Goal: Information Seeking & Learning: Find specific fact

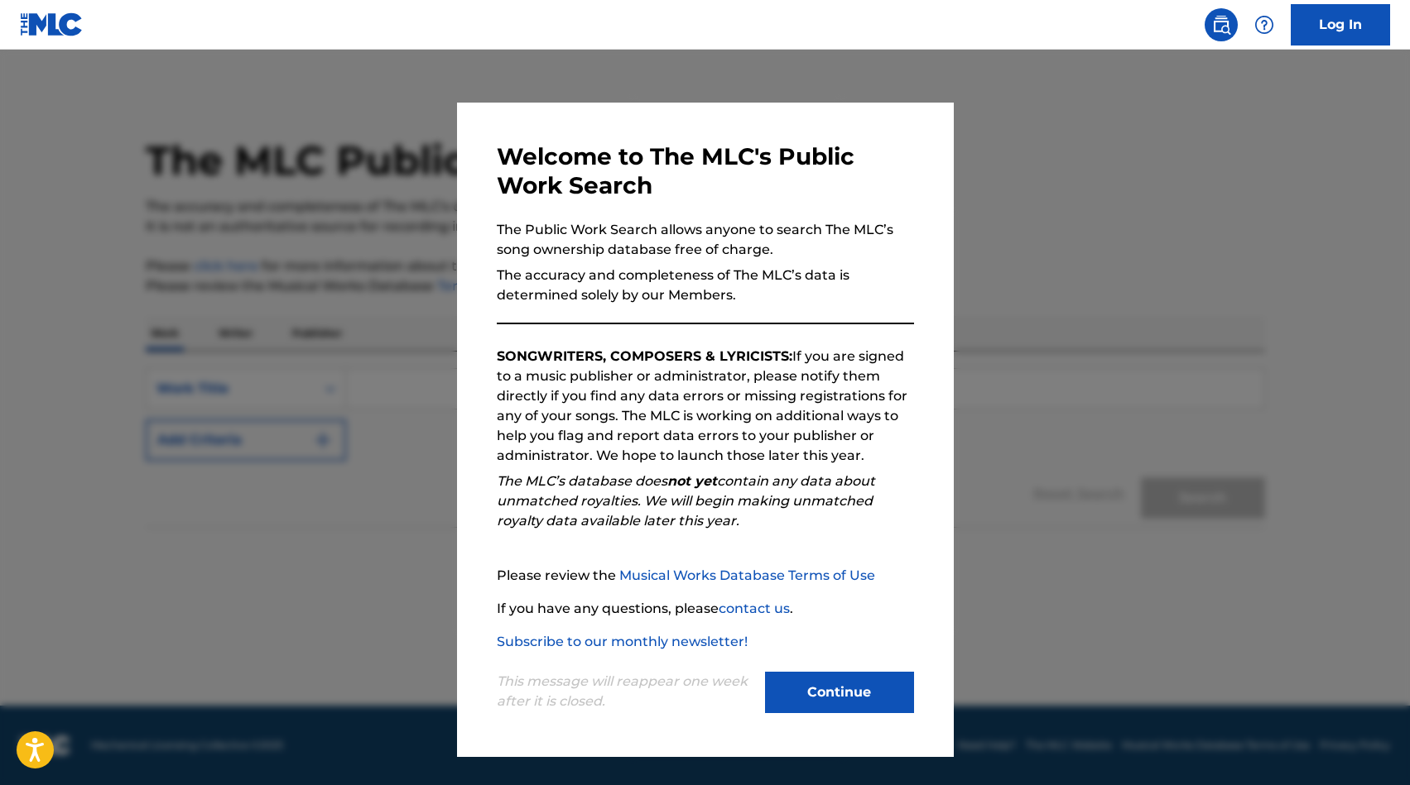
click at [880, 693] on button "Continue" at bounding box center [839, 692] width 149 height 41
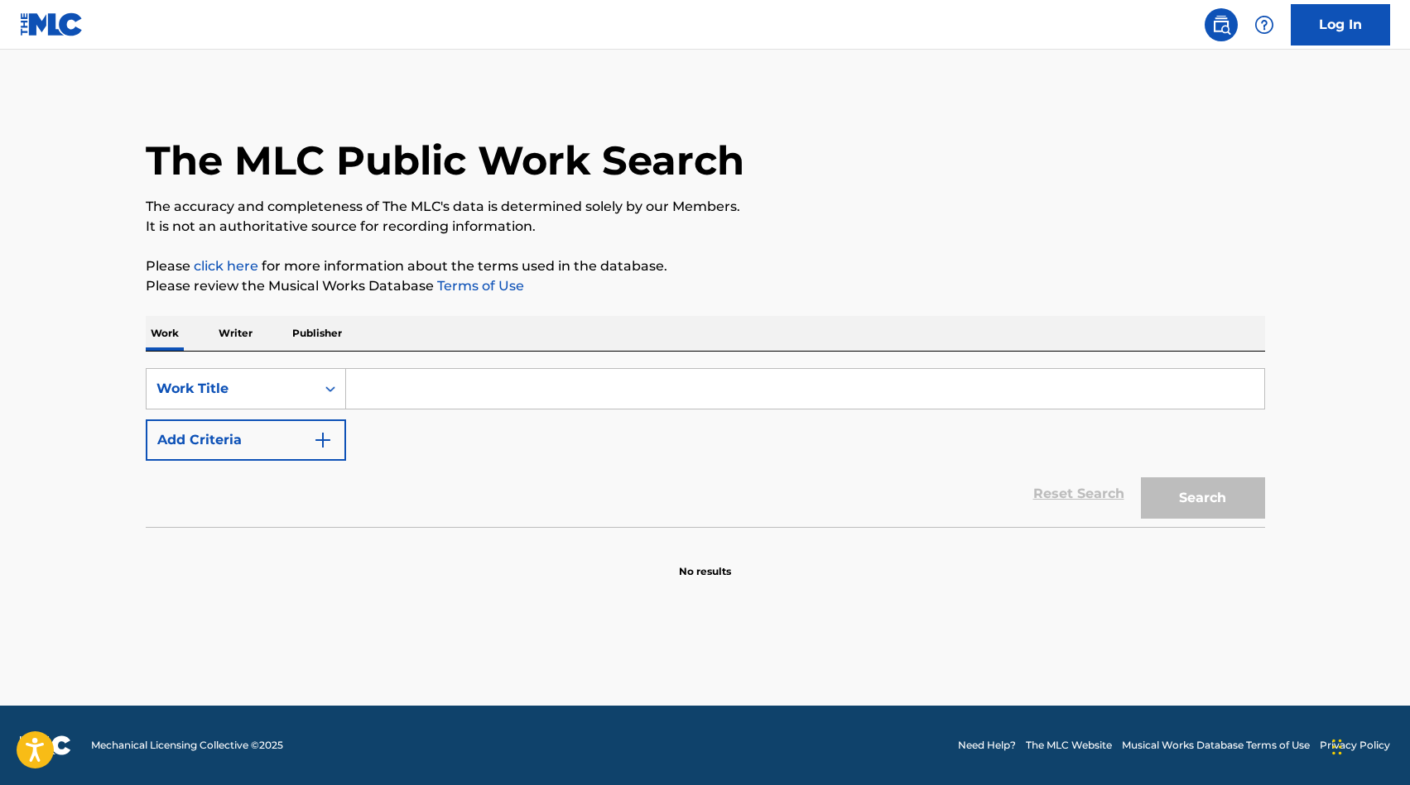
click at [538, 386] on input "Search Form" at bounding box center [805, 389] width 918 height 40
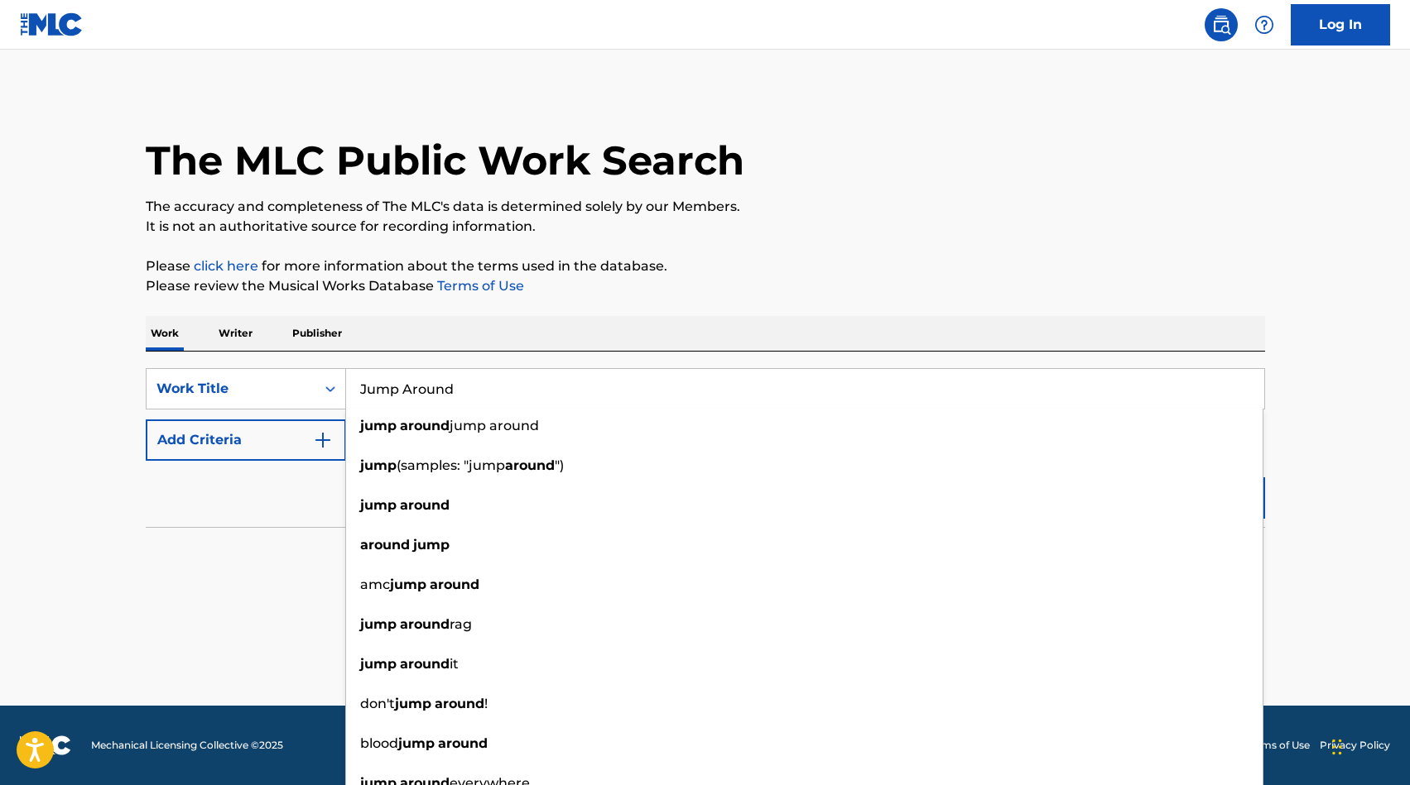
type input "Jump Around"
click at [277, 503] on div "Reset Search Search" at bounding box center [705, 494] width 1119 height 66
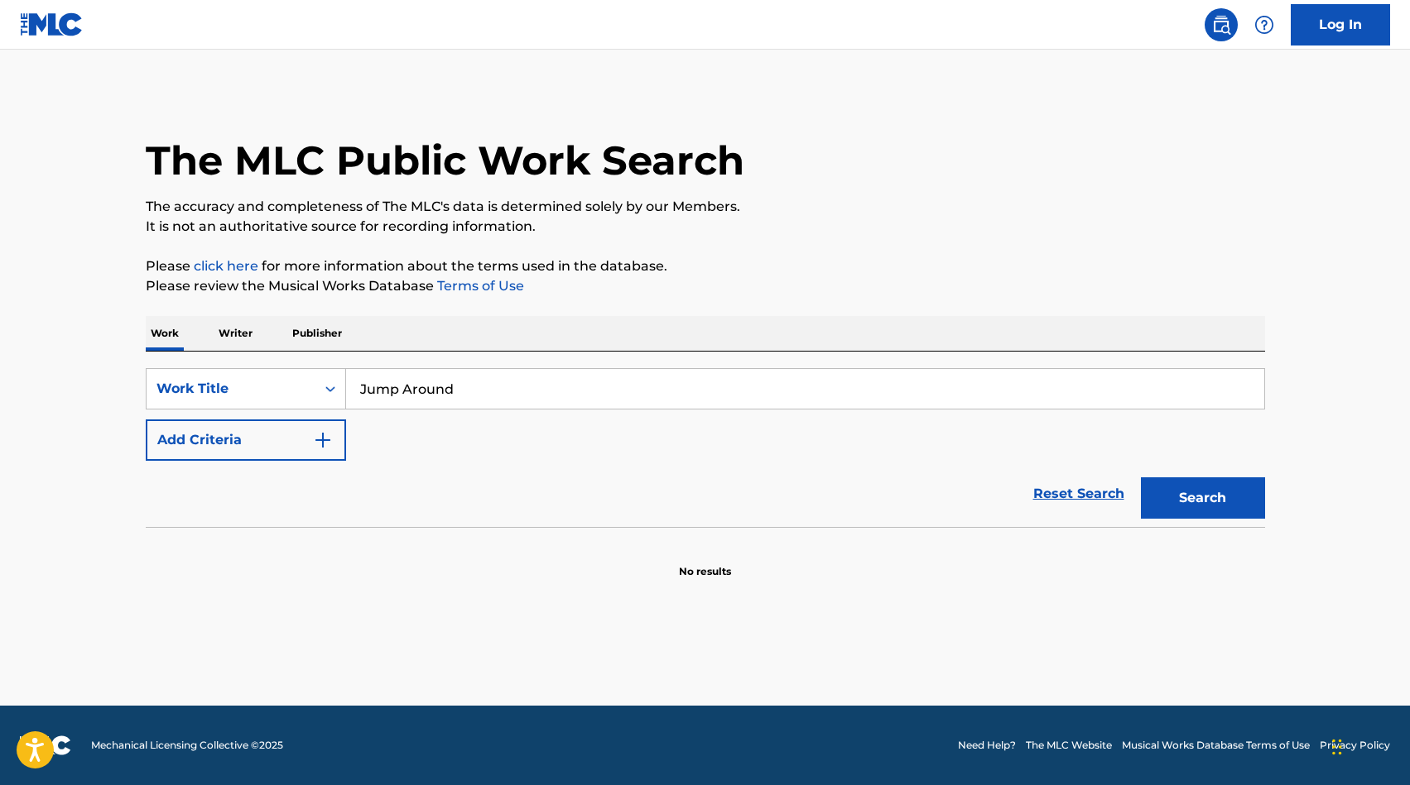
click at [278, 457] on button "Add Criteria" at bounding box center [246, 440] width 200 height 41
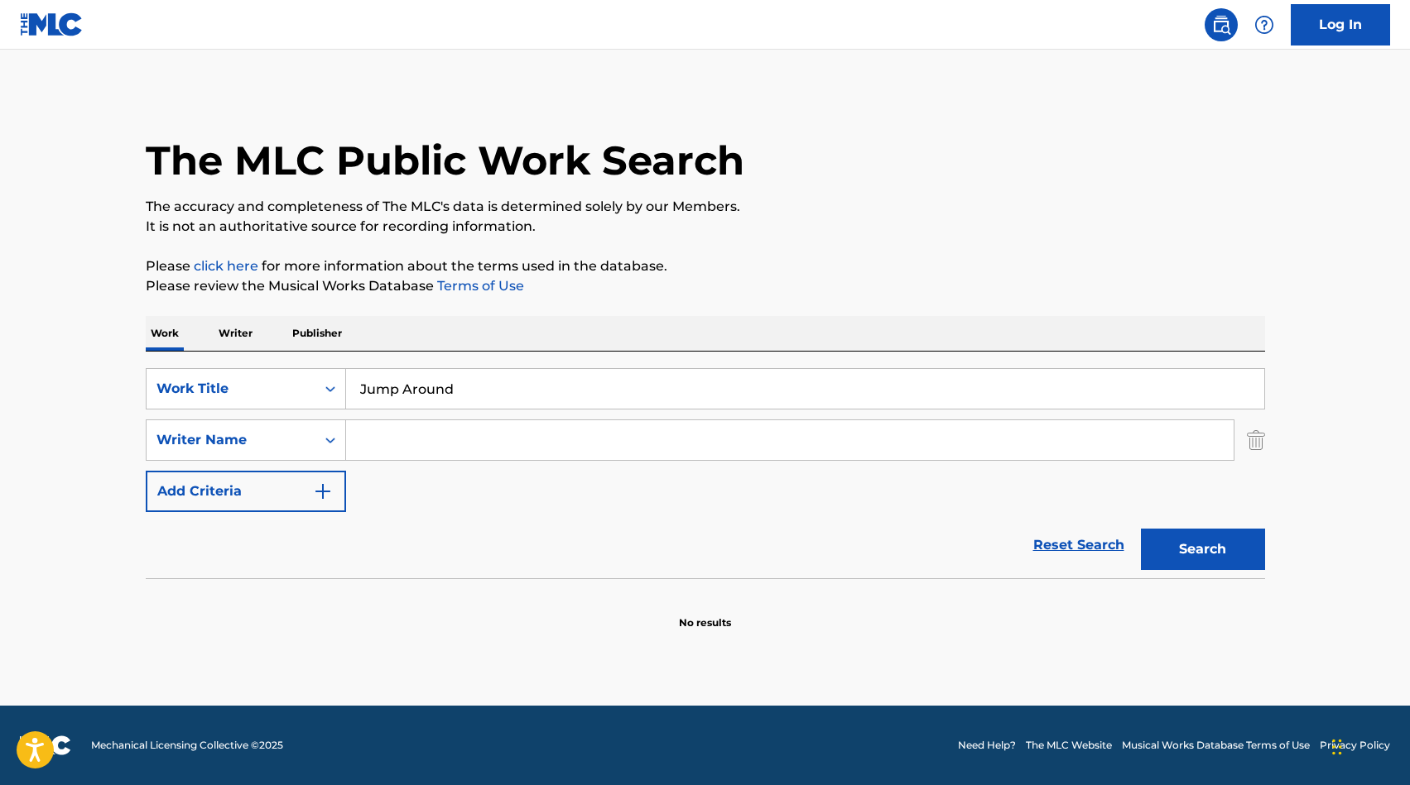
click at [387, 441] on input "Search Form" at bounding box center [789, 440] width 887 height 40
type input "Muggerud"
click at [1202, 550] on button "Search" at bounding box center [1203, 549] width 124 height 41
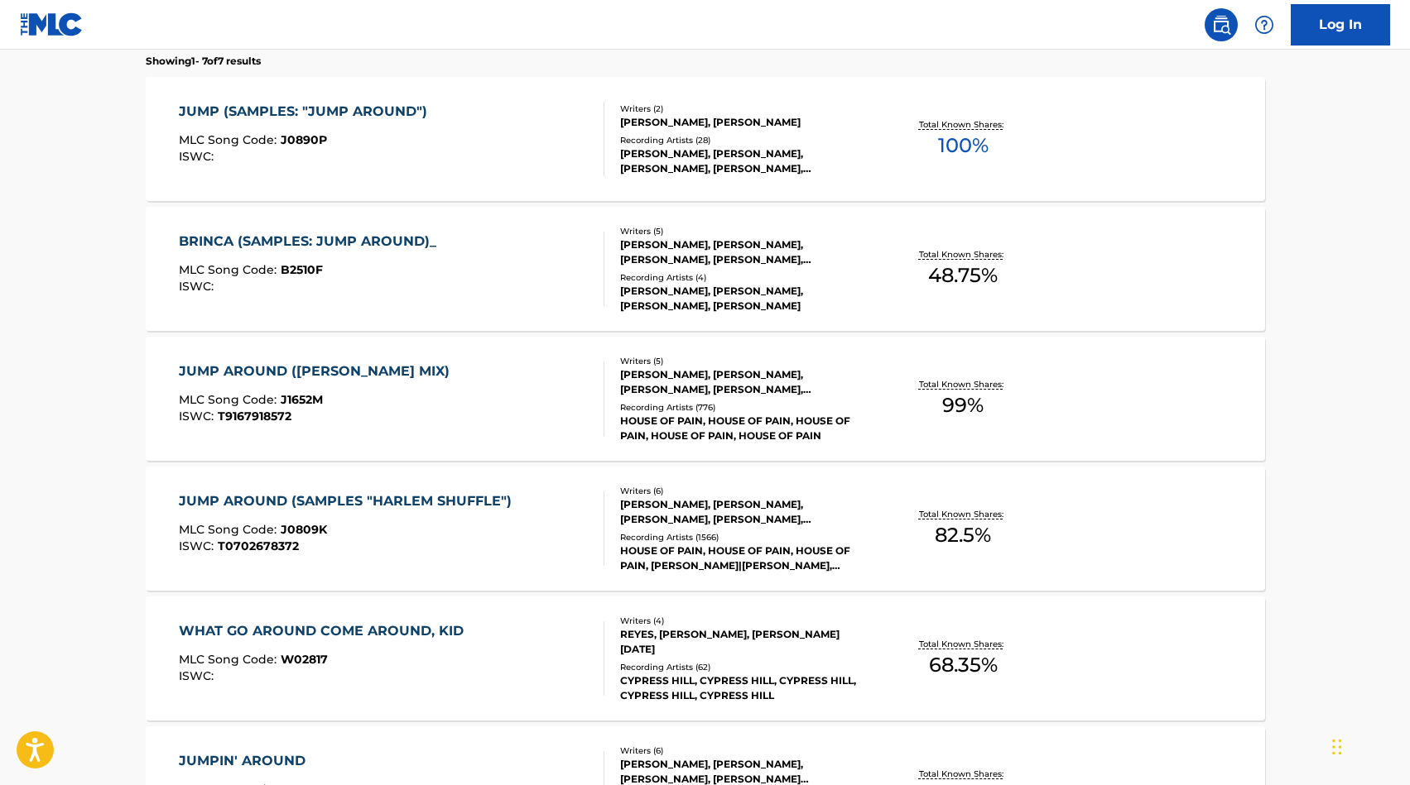
scroll to position [540, 0]
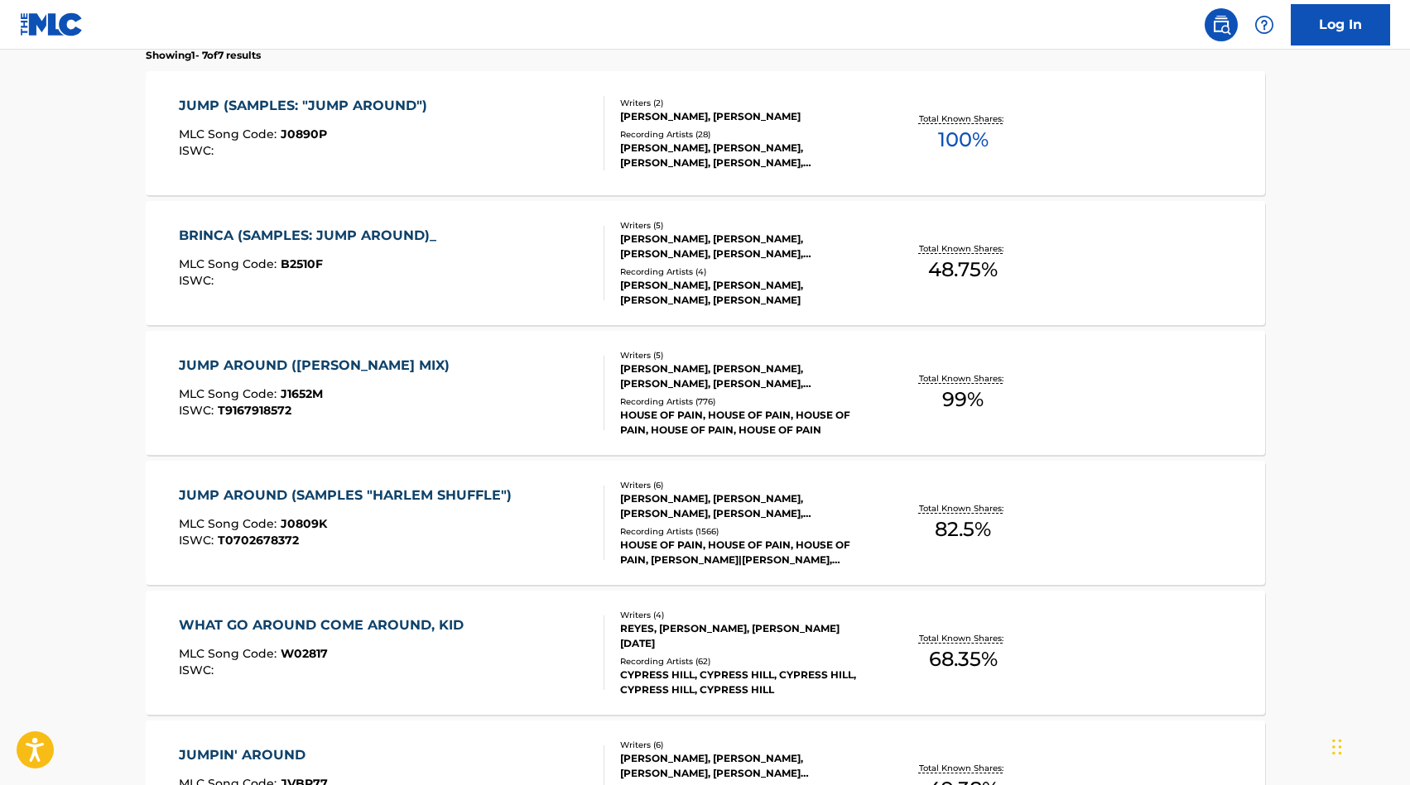
click at [711, 551] on div "HOUSE OF PAIN, HOUSE OF PAIN, HOUSE OF PAIN, [PERSON_NAME]|[PERSON_NAME], [PERS…" at bounding box center [745, 553] width 250 height 30
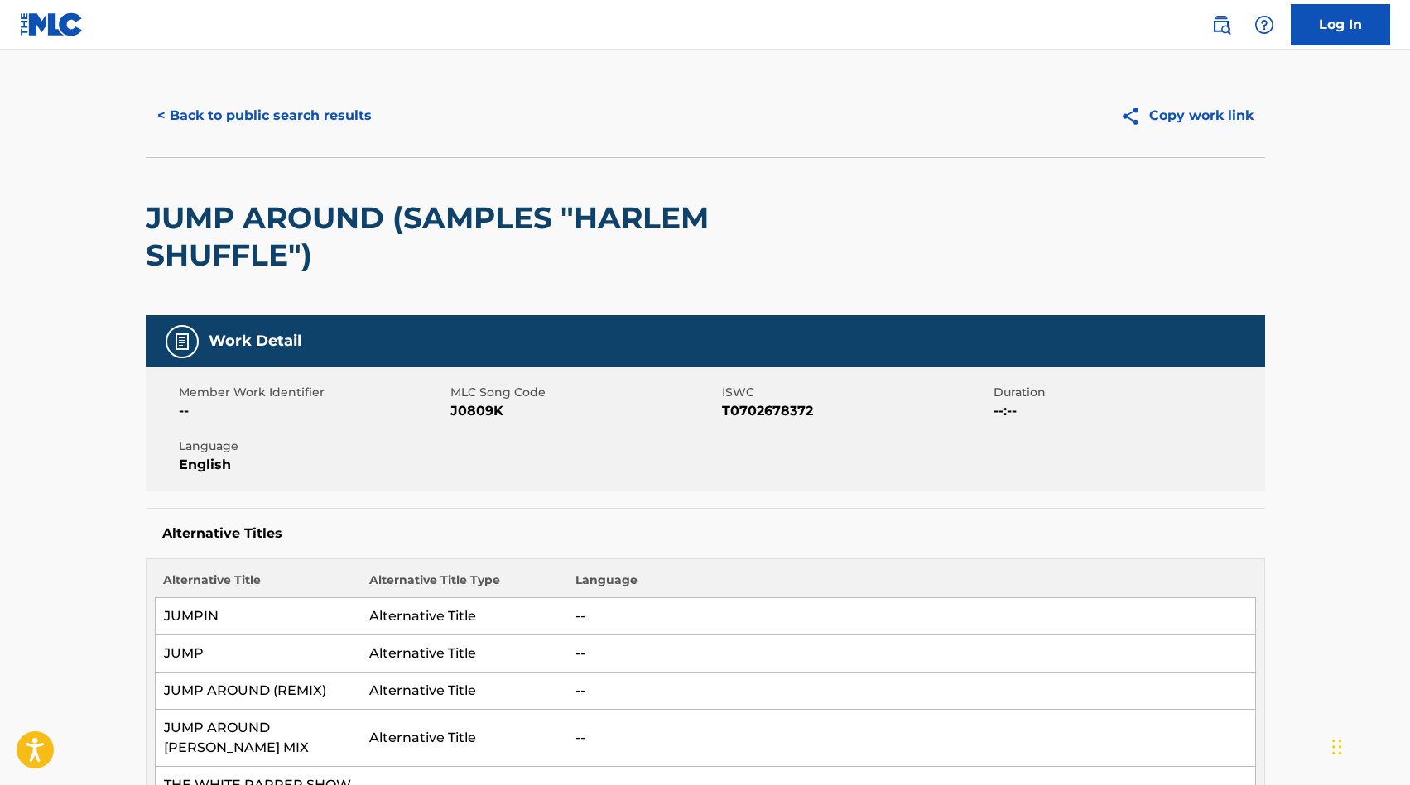
scroll to position [95, 0]
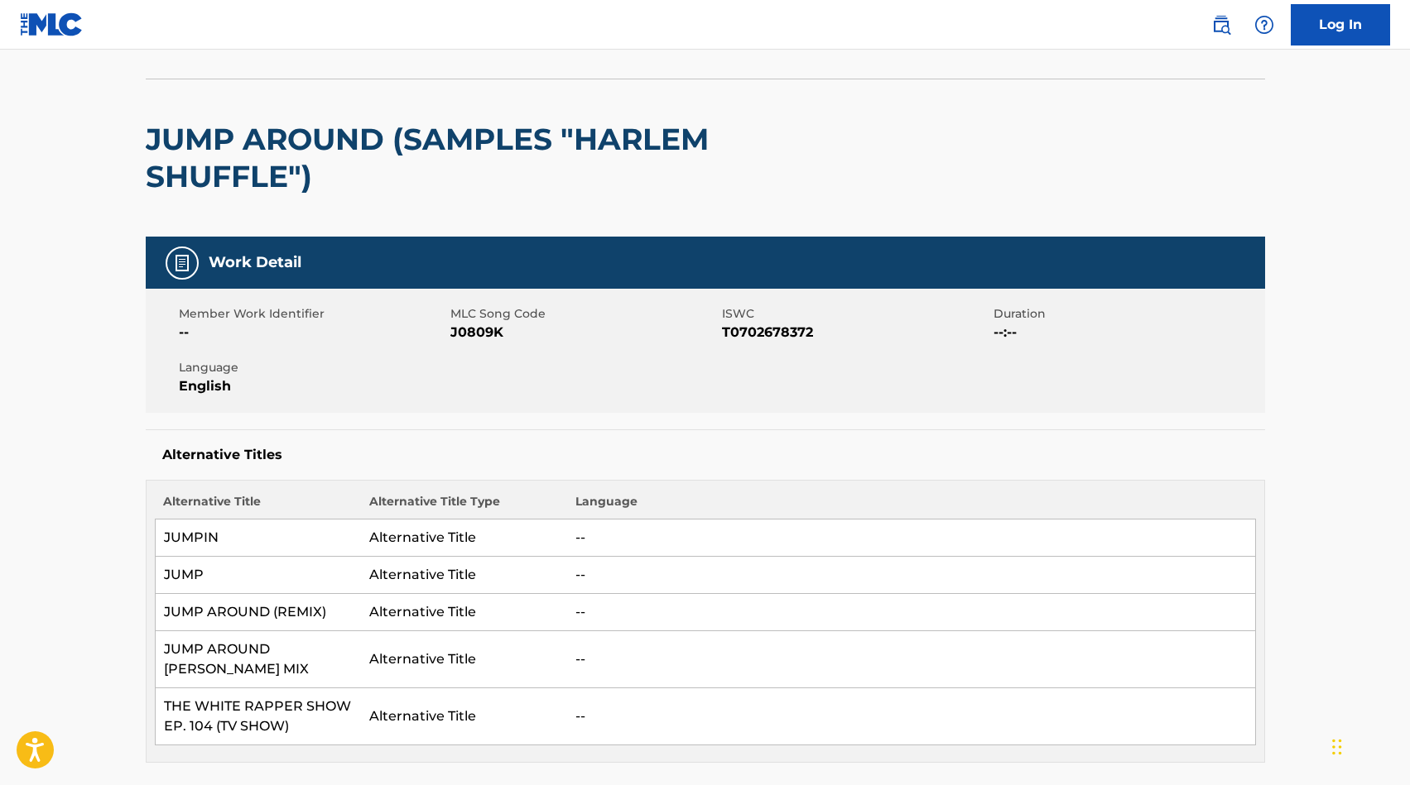
click at [1073, 334] on span "--:--" at bounding box center [1126, 333] width 267 height 20
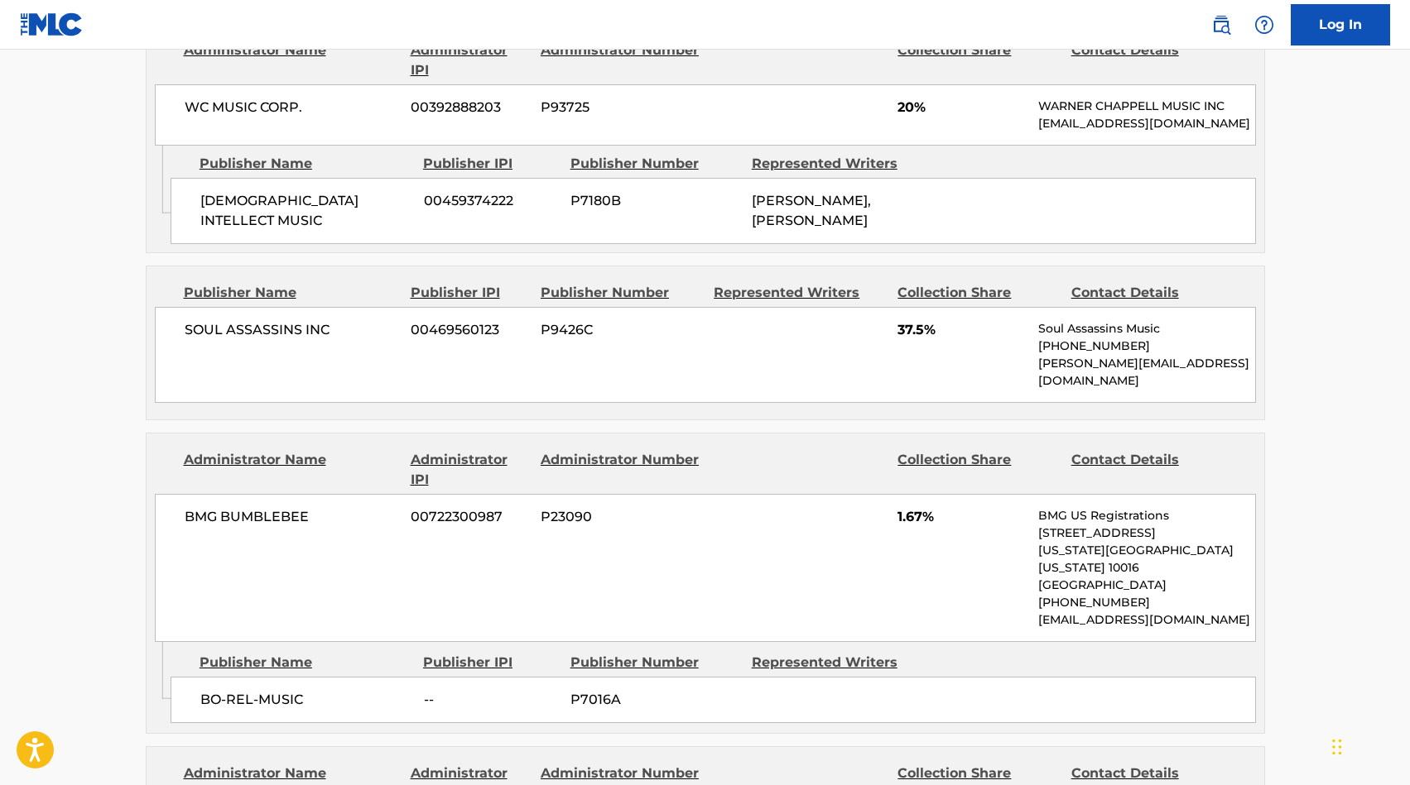
scroll to position [1360, 0]
